Goal: Find specific page/section: Find specific page/section

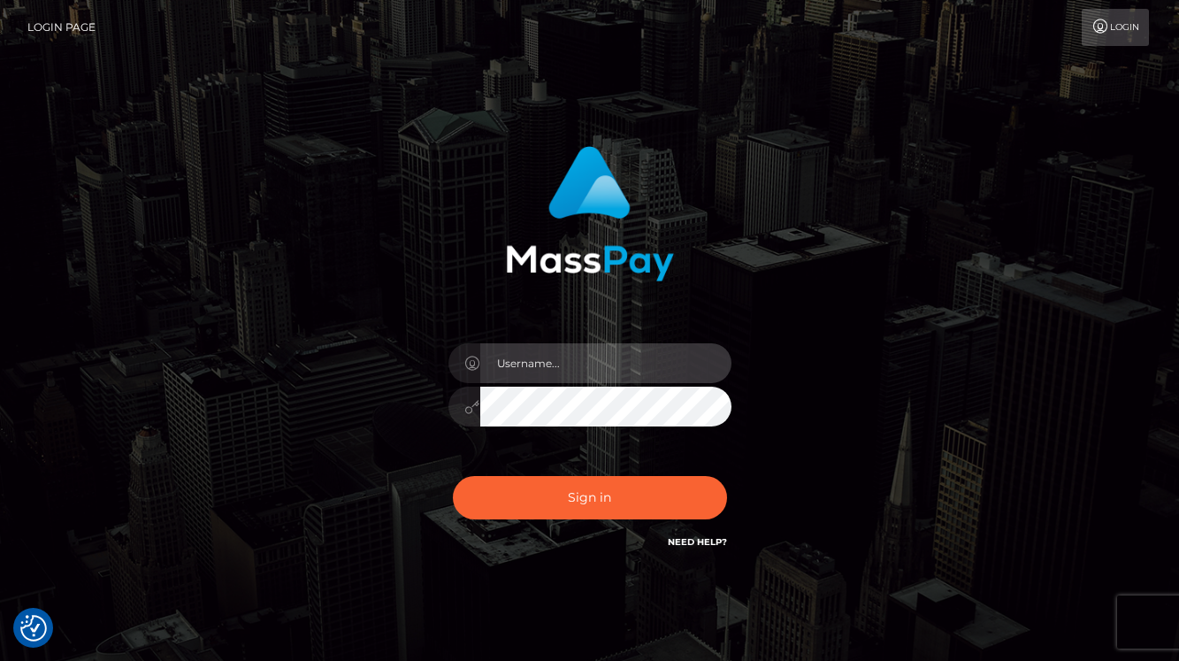
type input "[PERSON_NAME]"
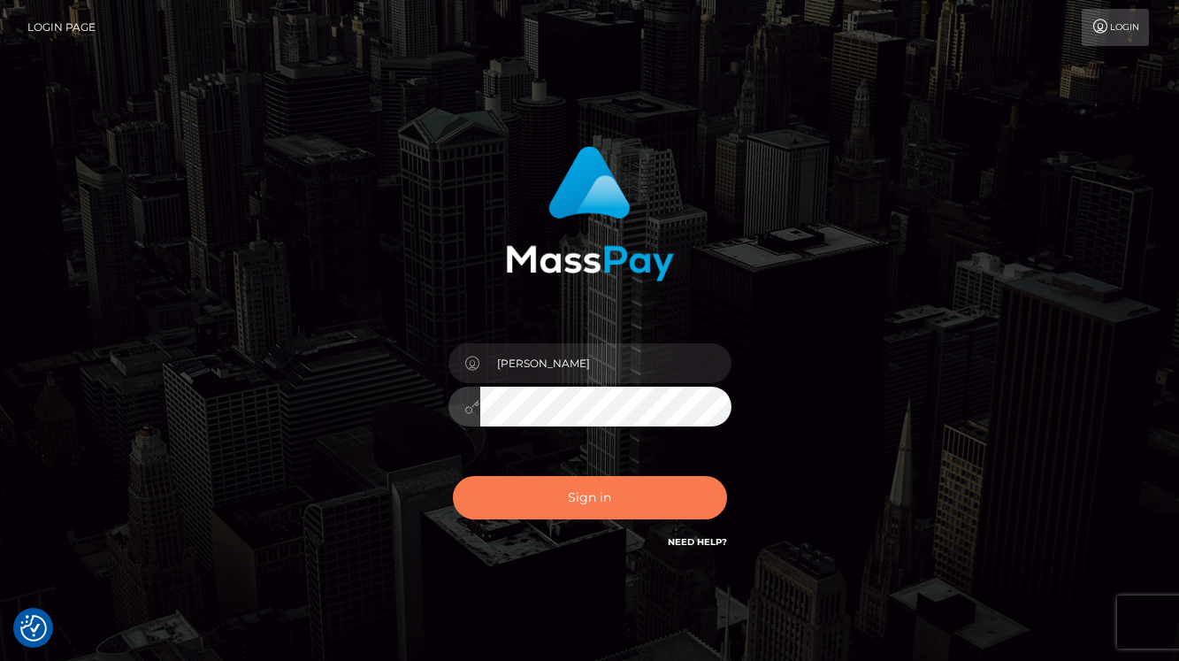
click at [534, 503] on button "Sign in" at bounding box center [590, 497] width 274 height 43
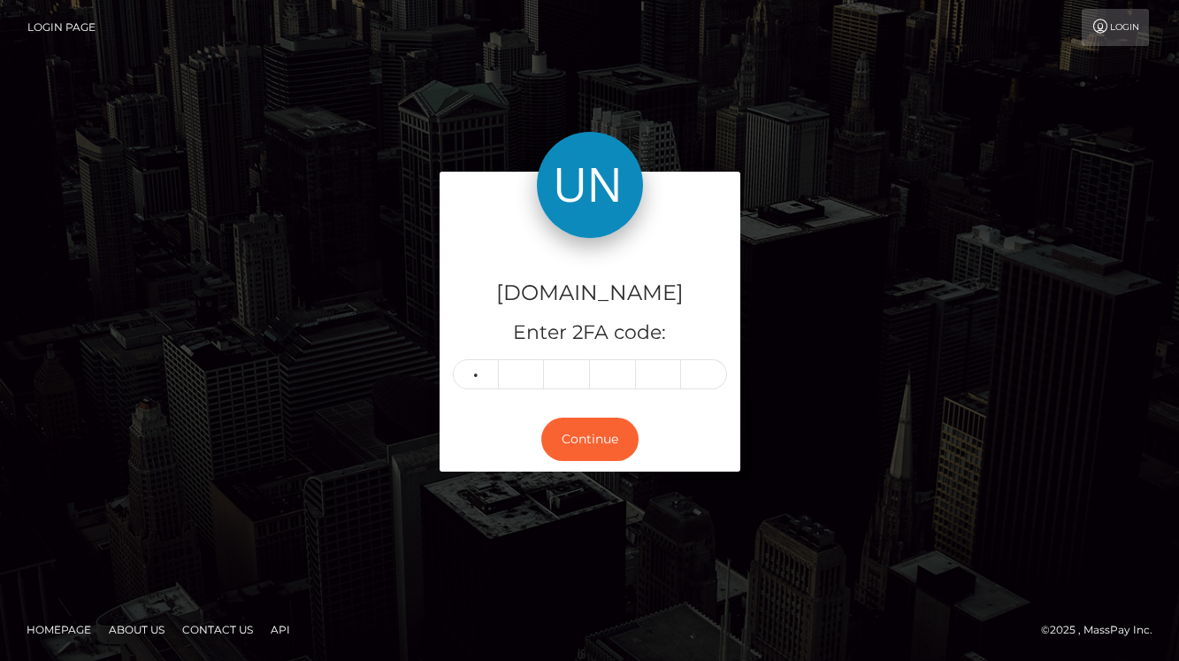
type input "5"
type input "2"
type input "1"
type input "3"
type input "4"
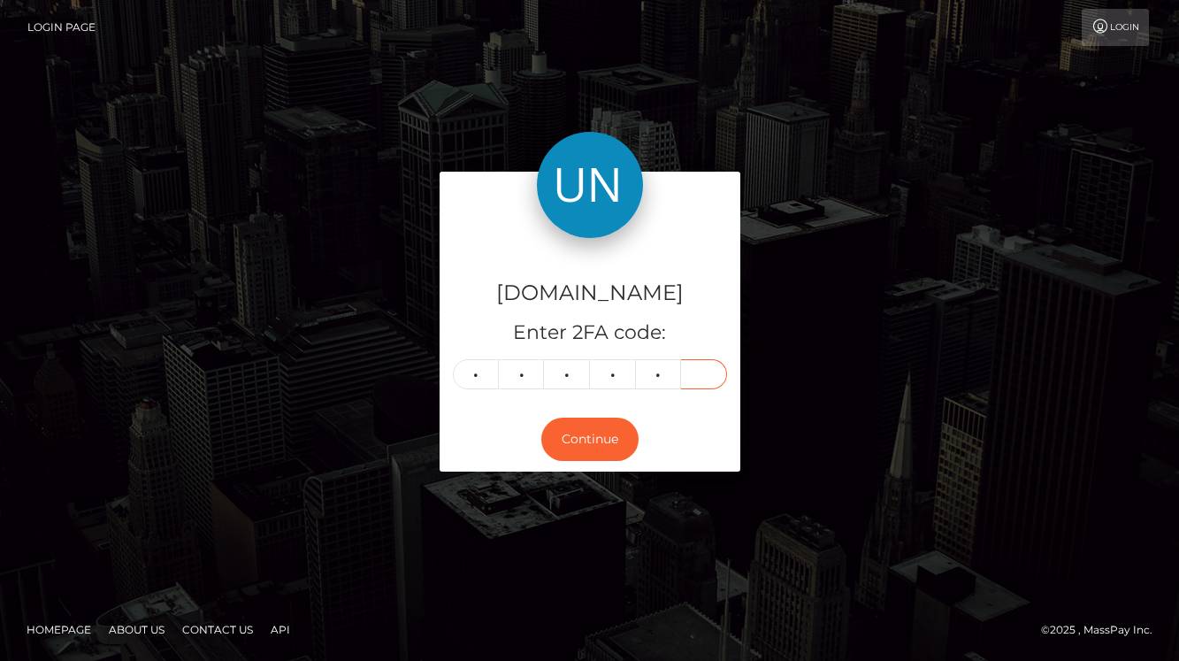
type input "2"
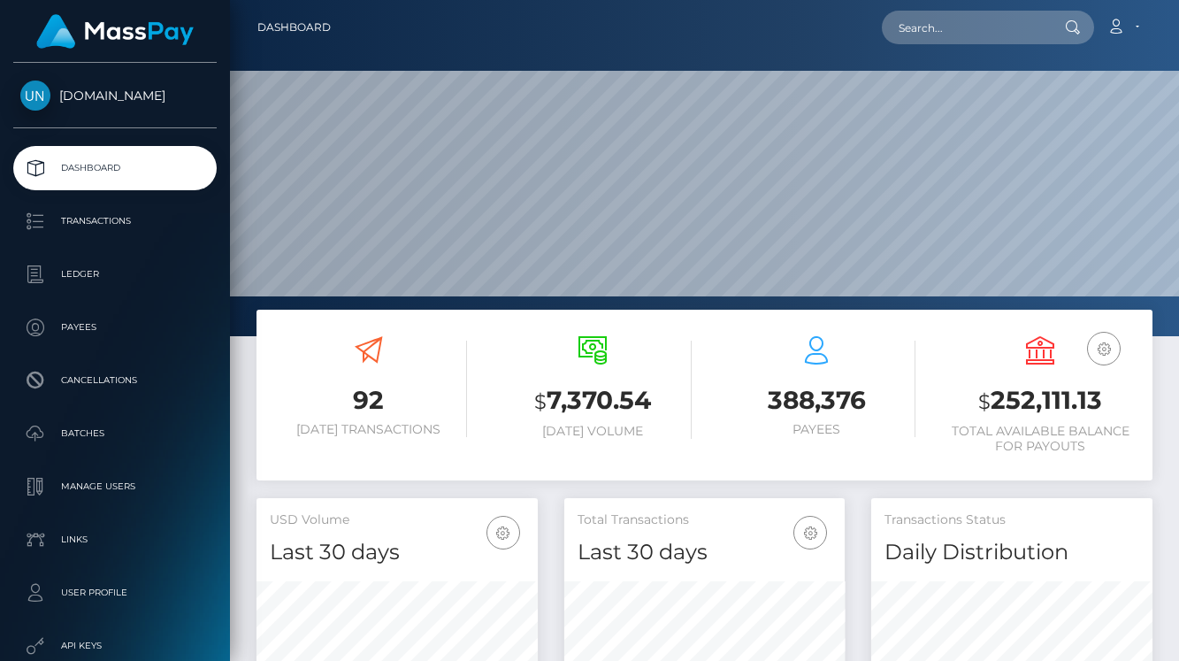
scroll to position [312, 280]
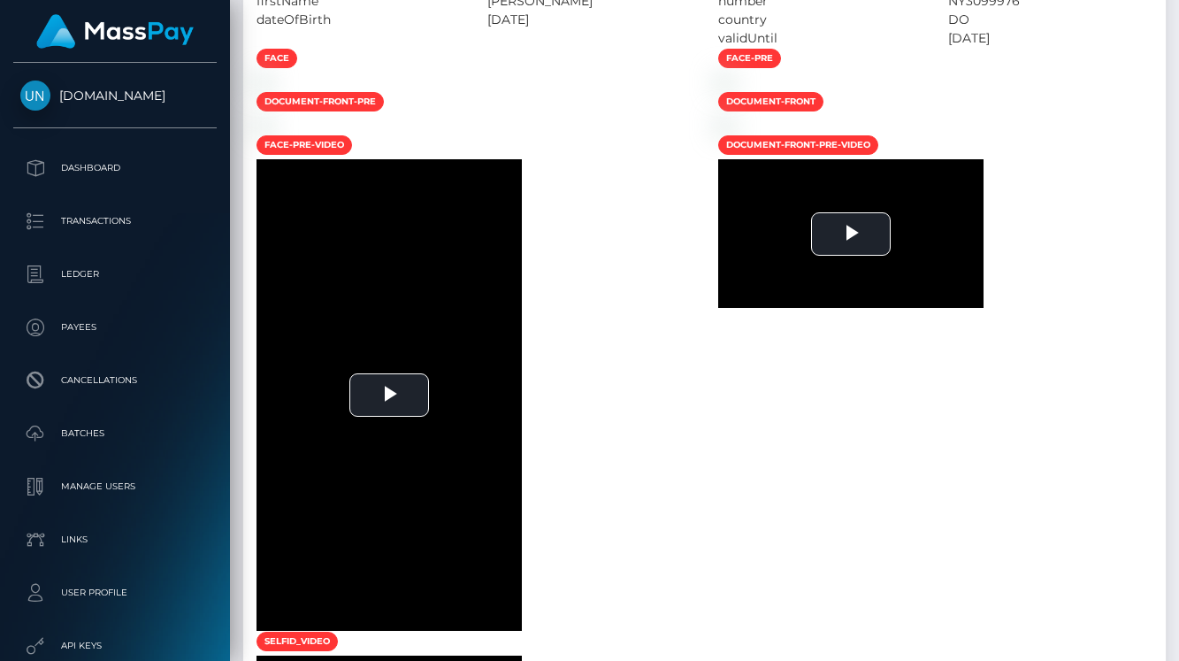
scroll to position [1262, 0]
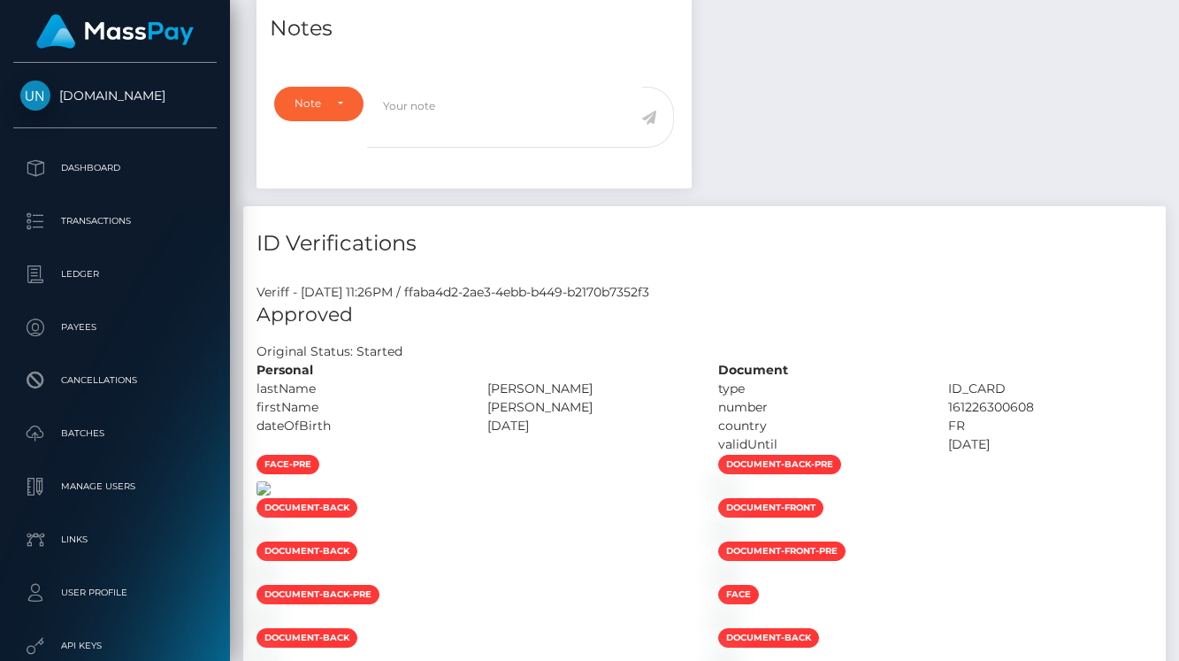
scroll to position [1049, 0]
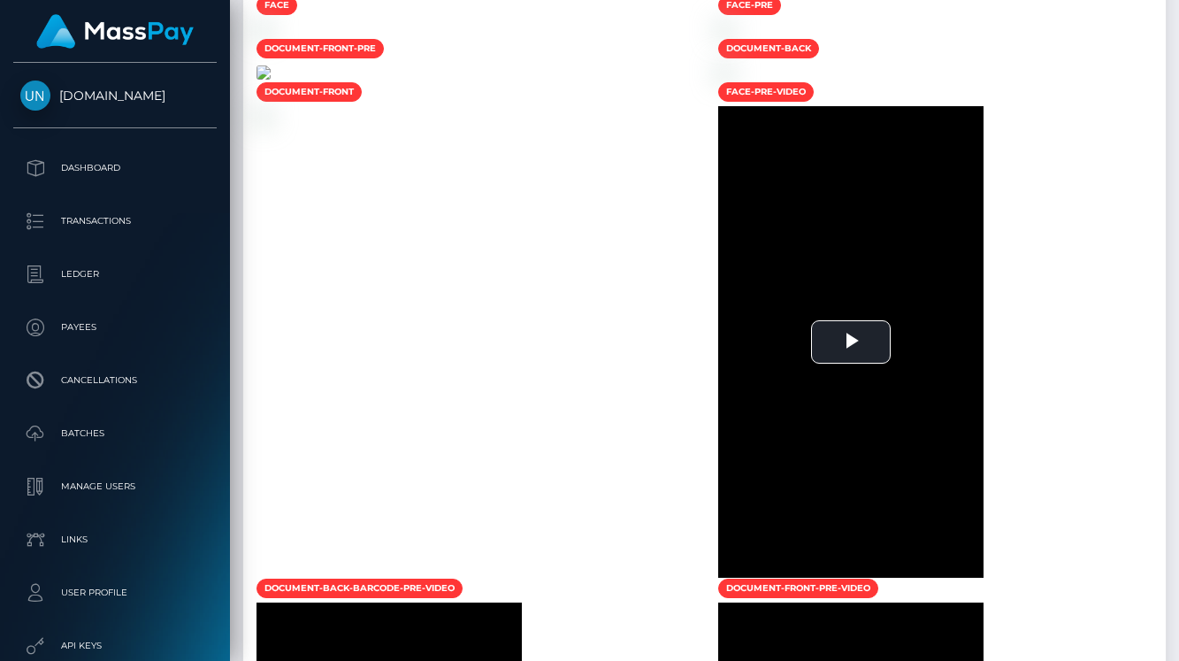
scroll to position [1675, 0]
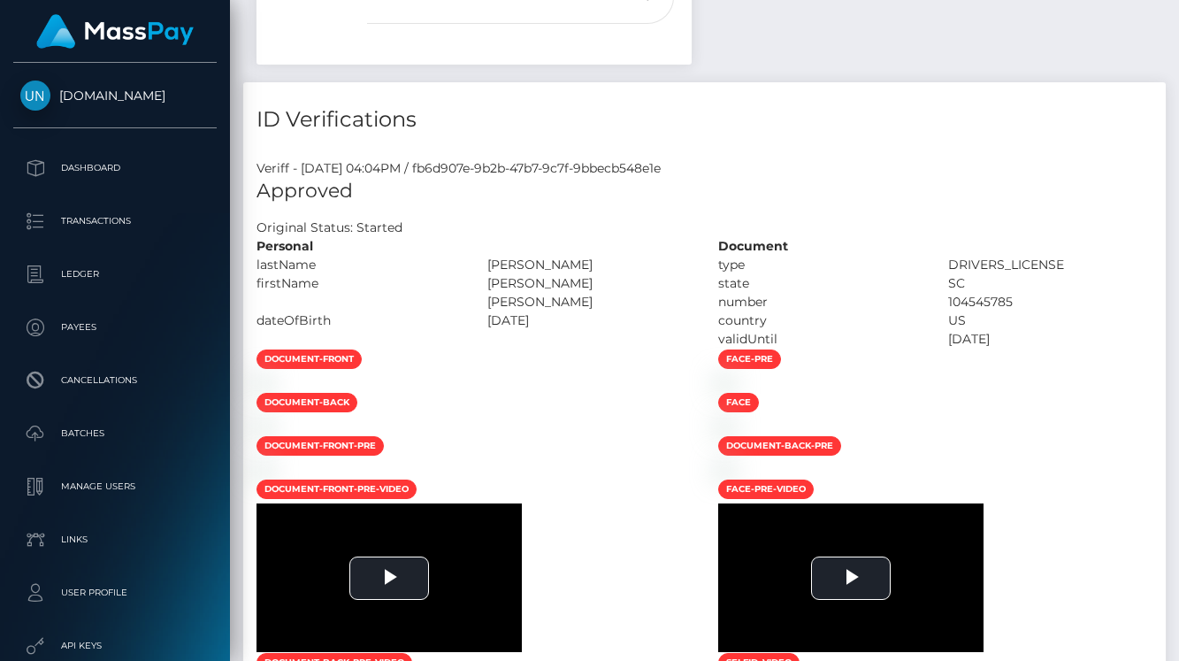
scroll to position [893, 0]
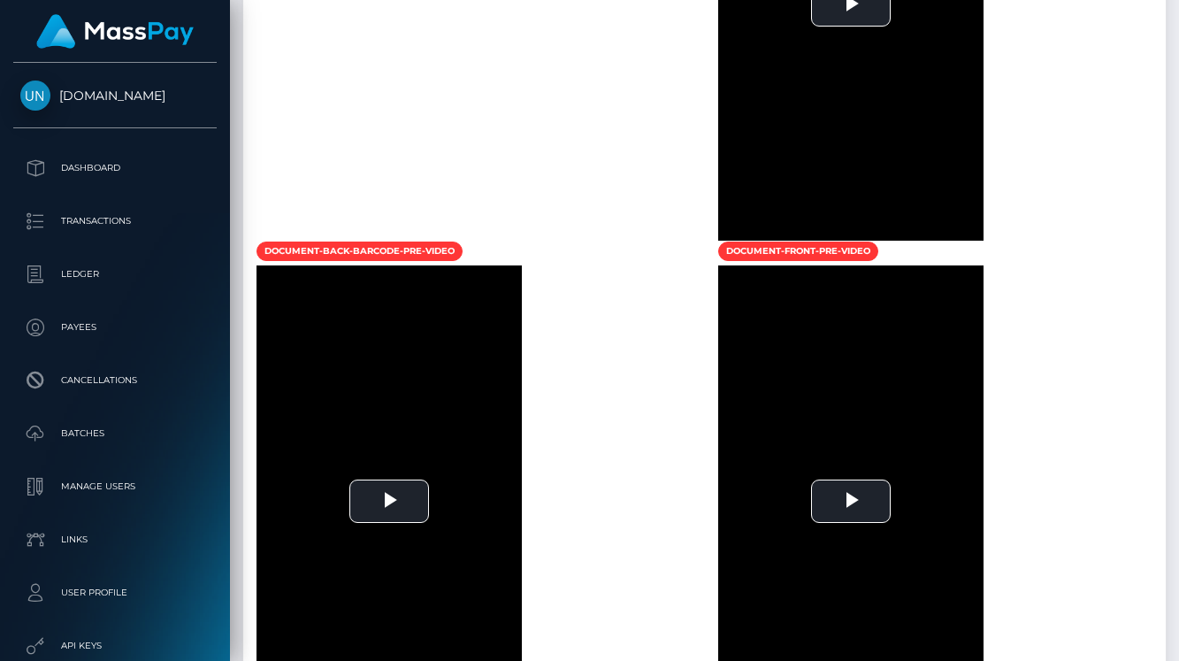
scroll to position [1725, 0]
